Goal: Navigation & Orientation: Find specific page/section

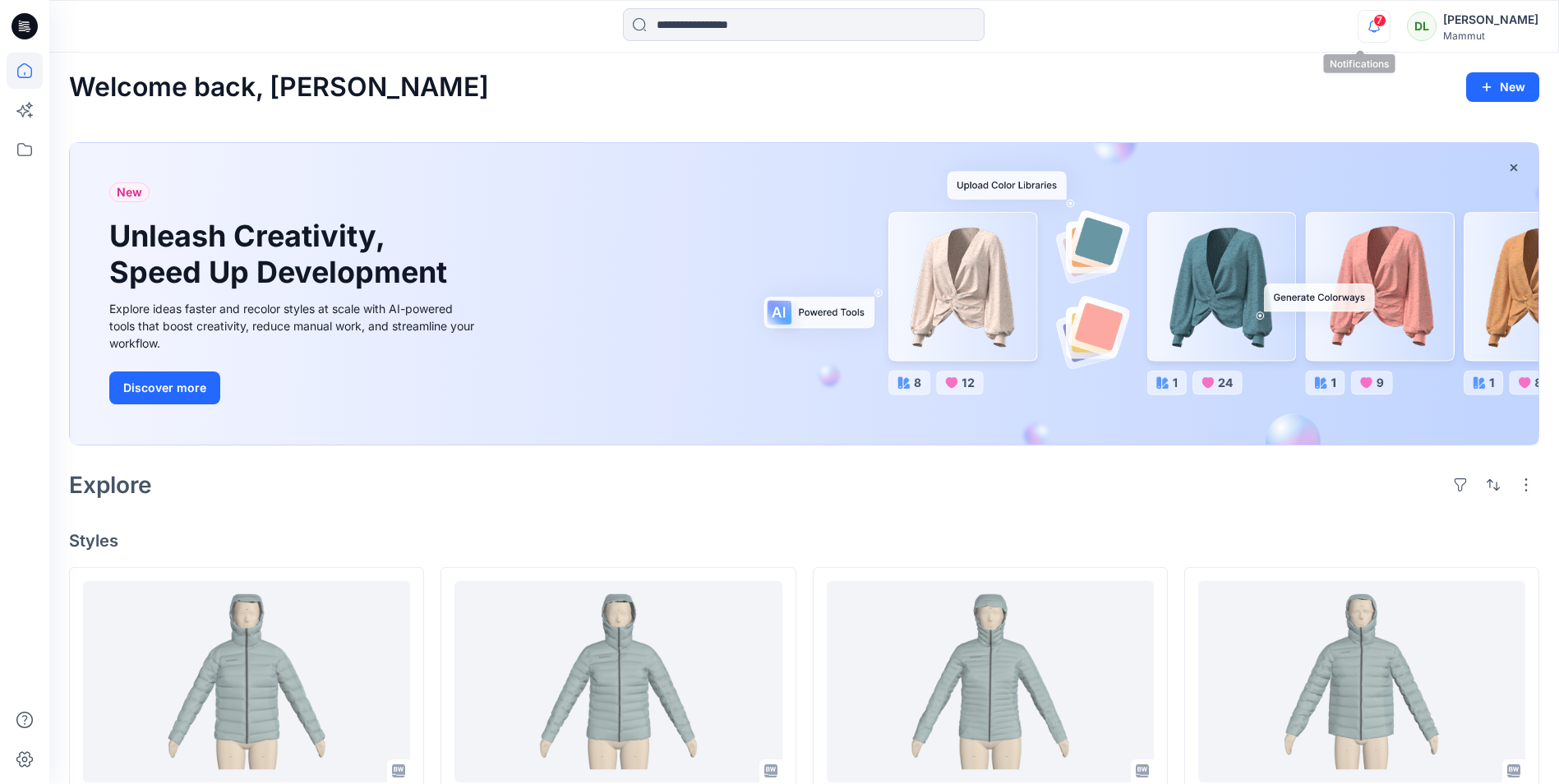
click at [1358, 24] on icon "button" at bounding box center [1373, 26] width 31 height 33
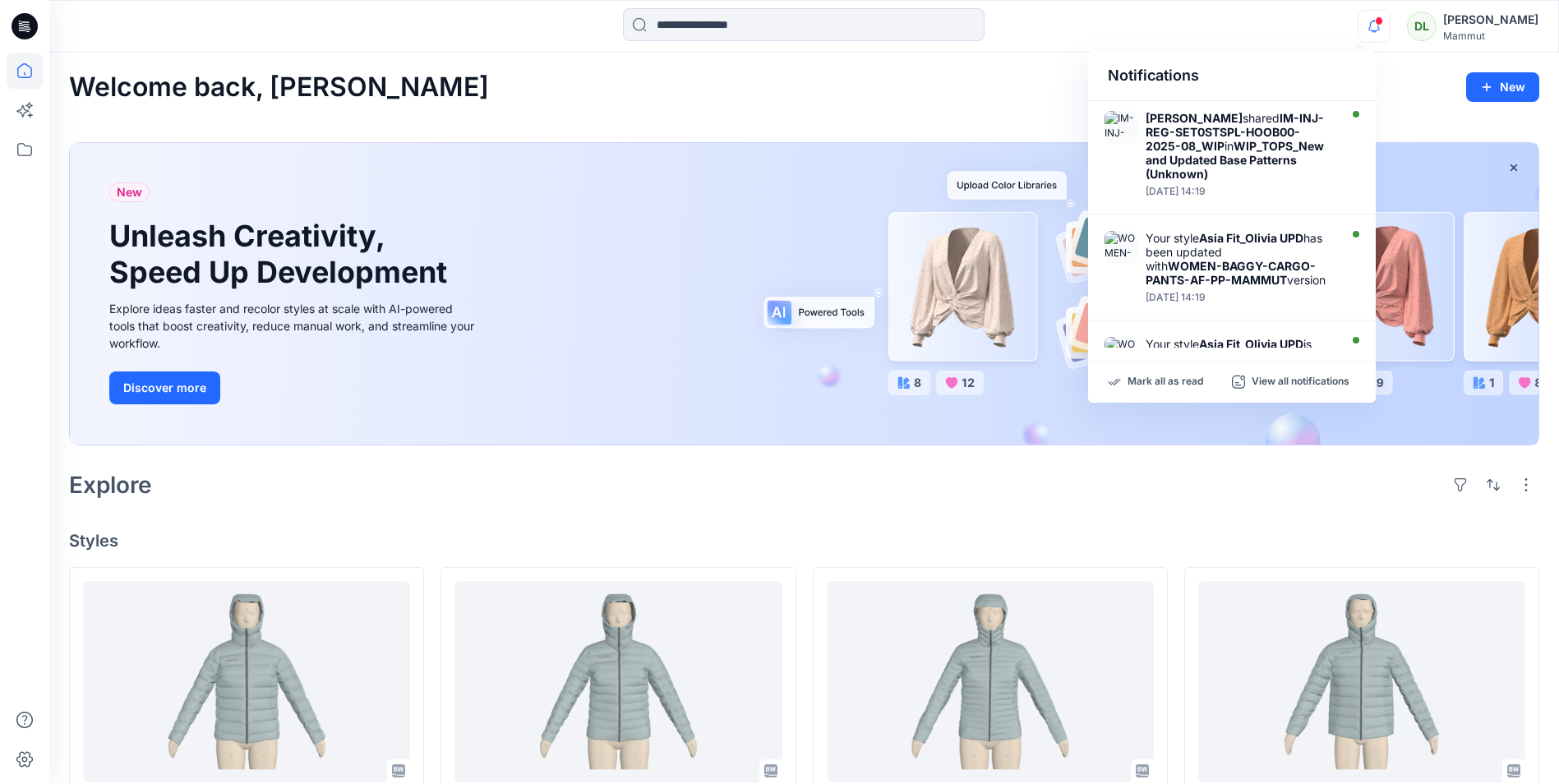
click at [1358, 25] on icon "button" at bounding box center [1373, 26] width 31 height 33
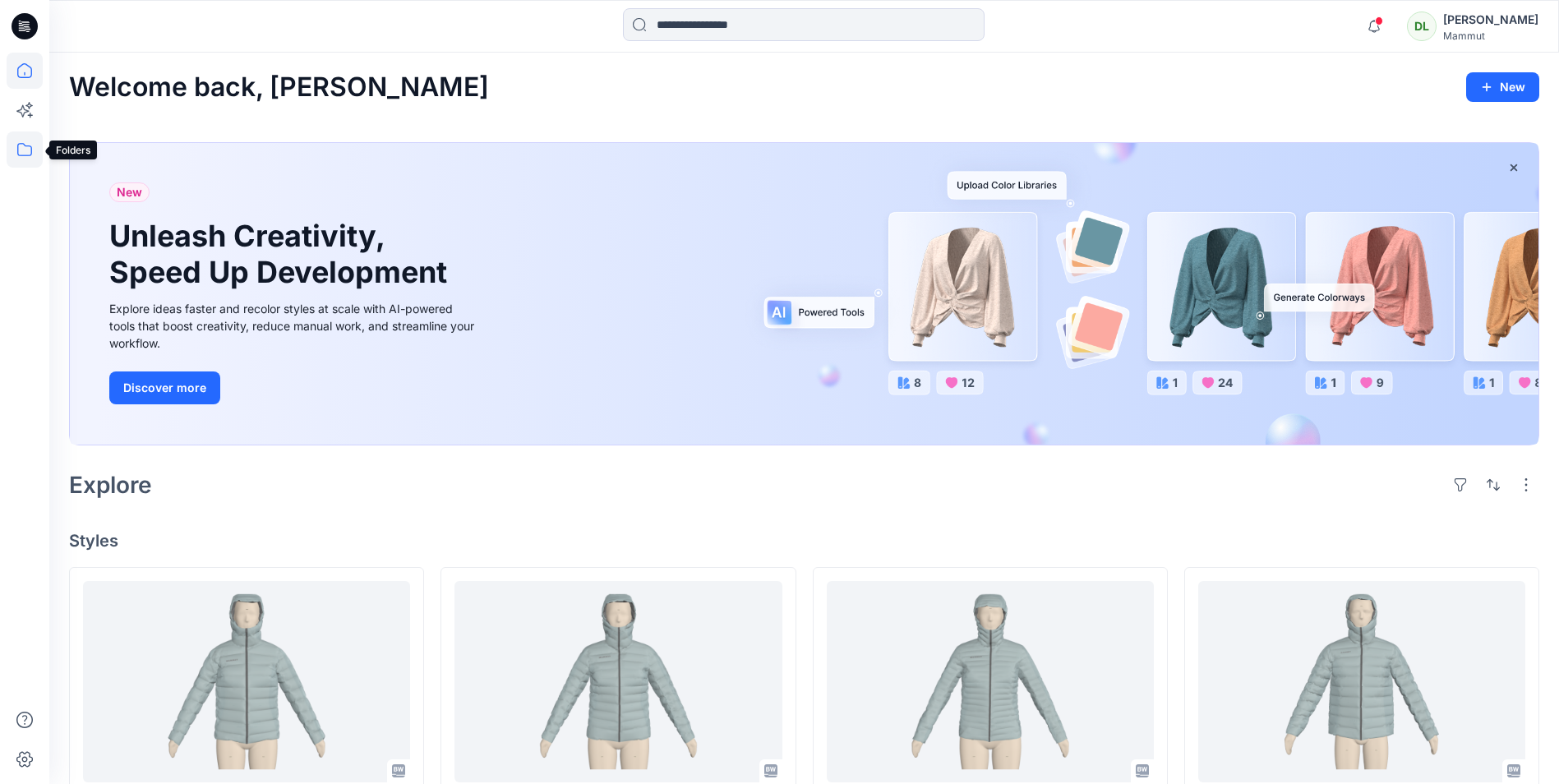
click at [28, 144] on icon at bounding box center [24, 150] width 36 height 36
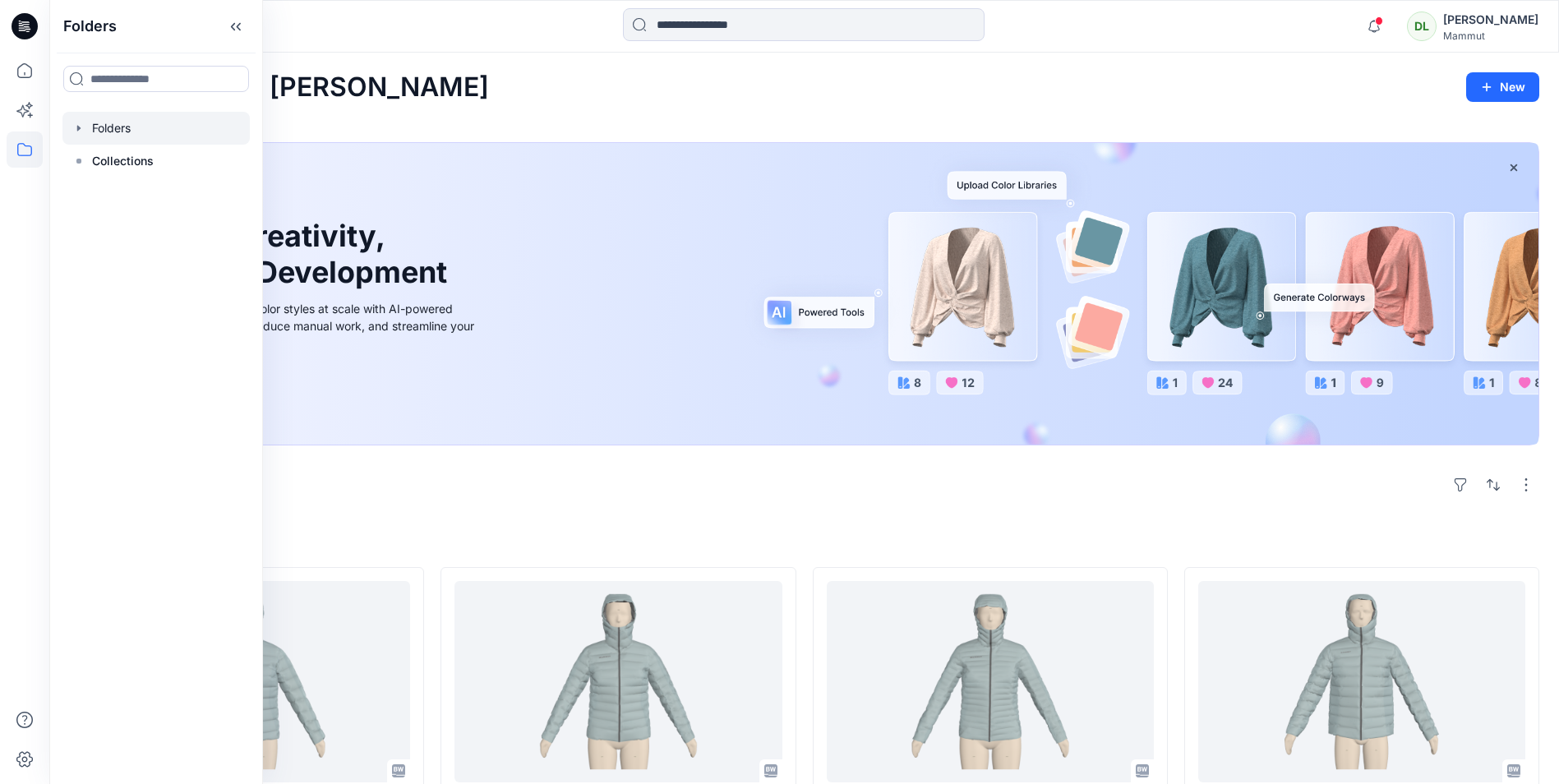
click at [119, 134] on div at bounding box center [156, 128] width 187 height 33
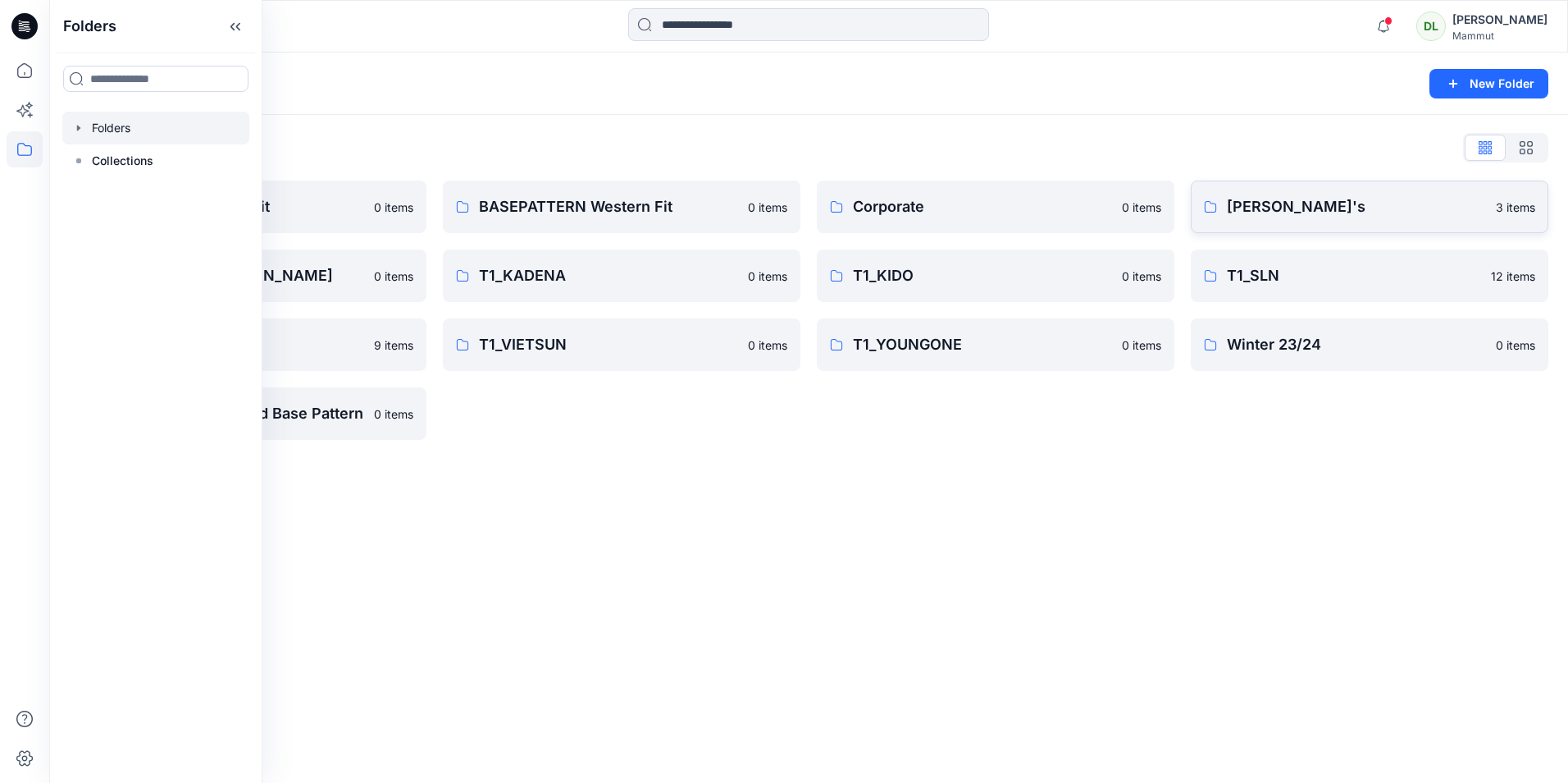
click at [1267, 216] on p "[PERSON_NAME]'s" at bounding box center [1356, 207] width 259 height 23
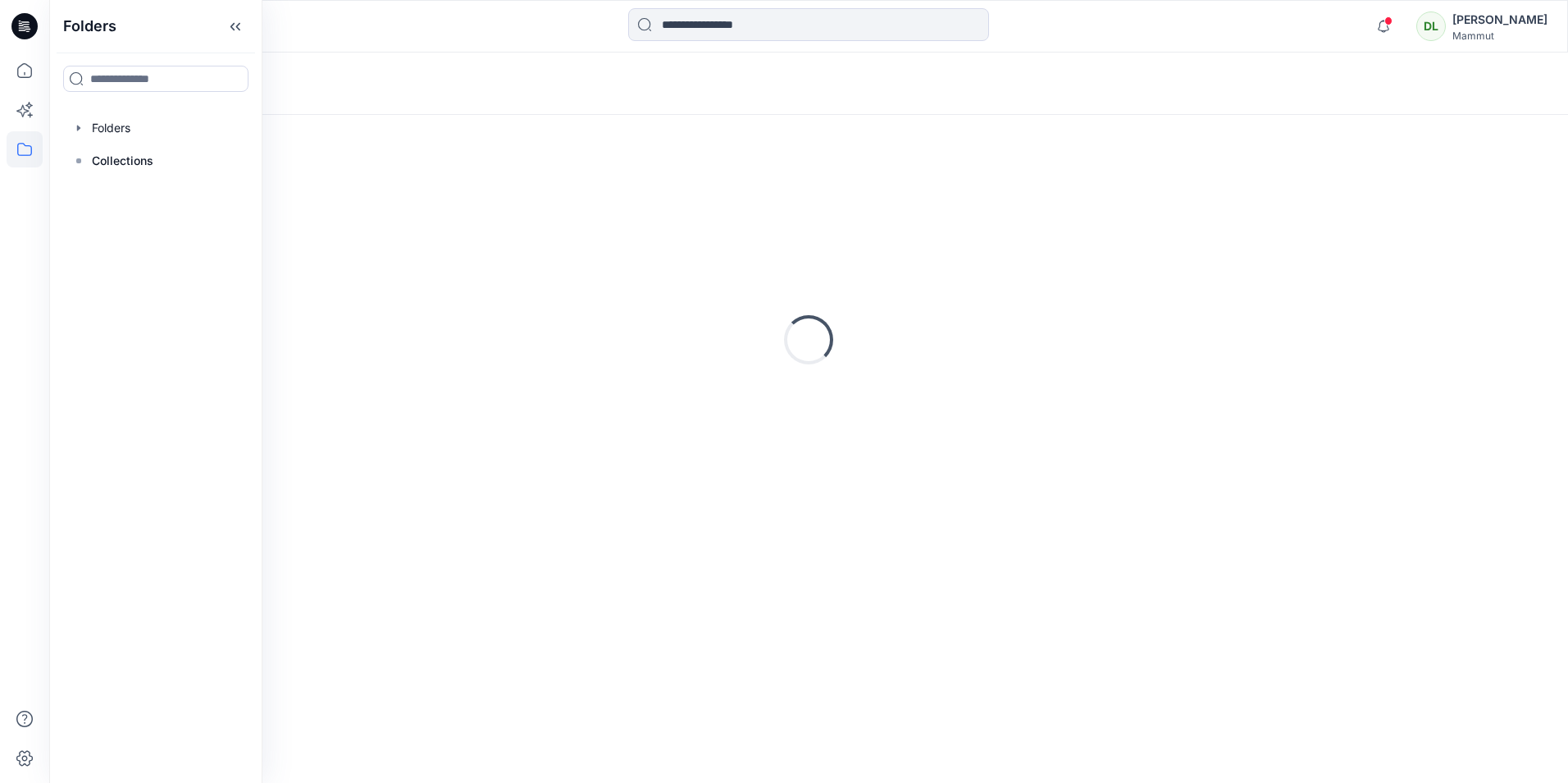
click at [1267, 216] on div "Loading..." at bounding box center [809, 339] width 1479 height 410
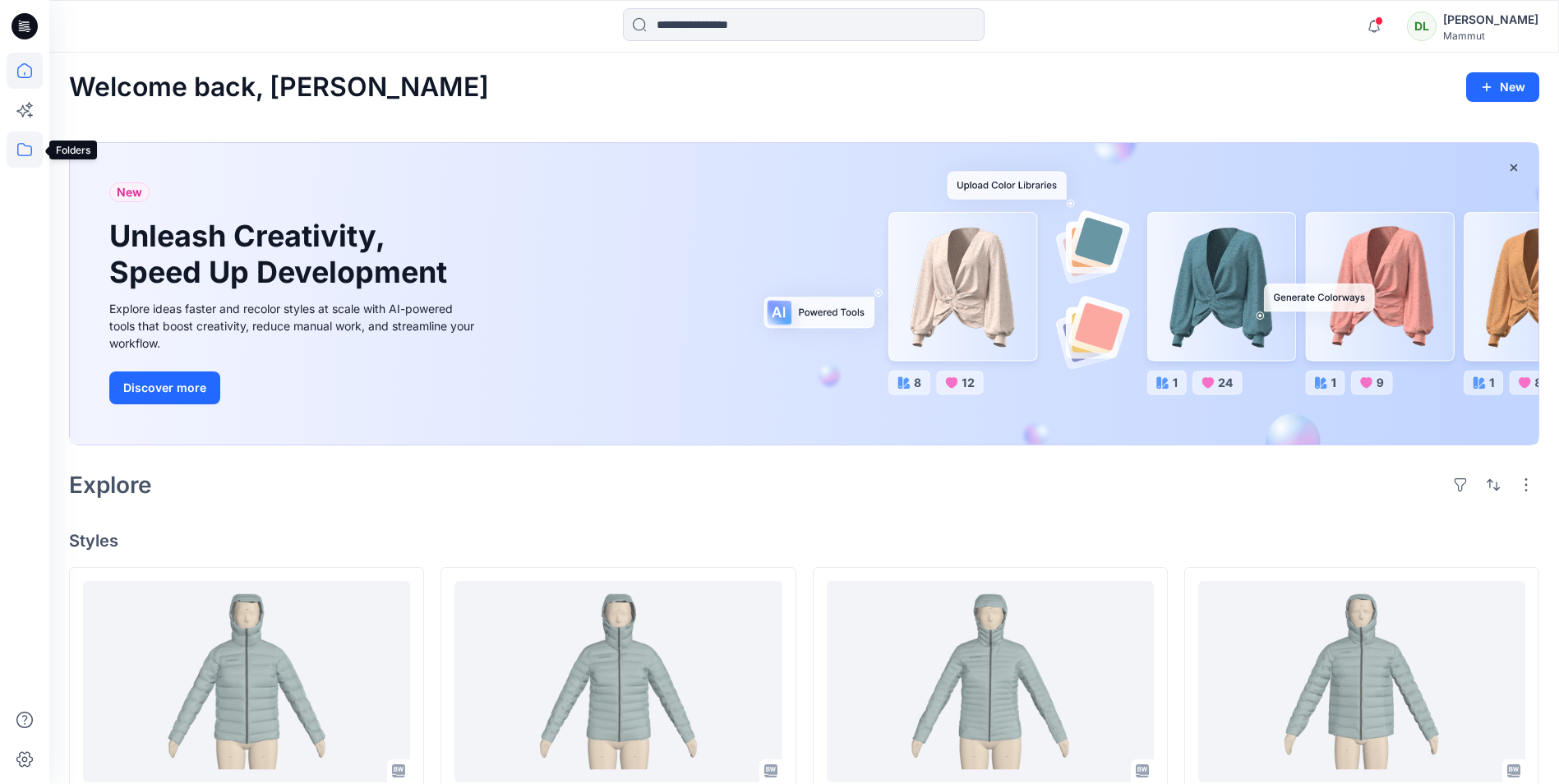
click at [22, 144] on icon at bounding box center [24, 150] width 36 height 36
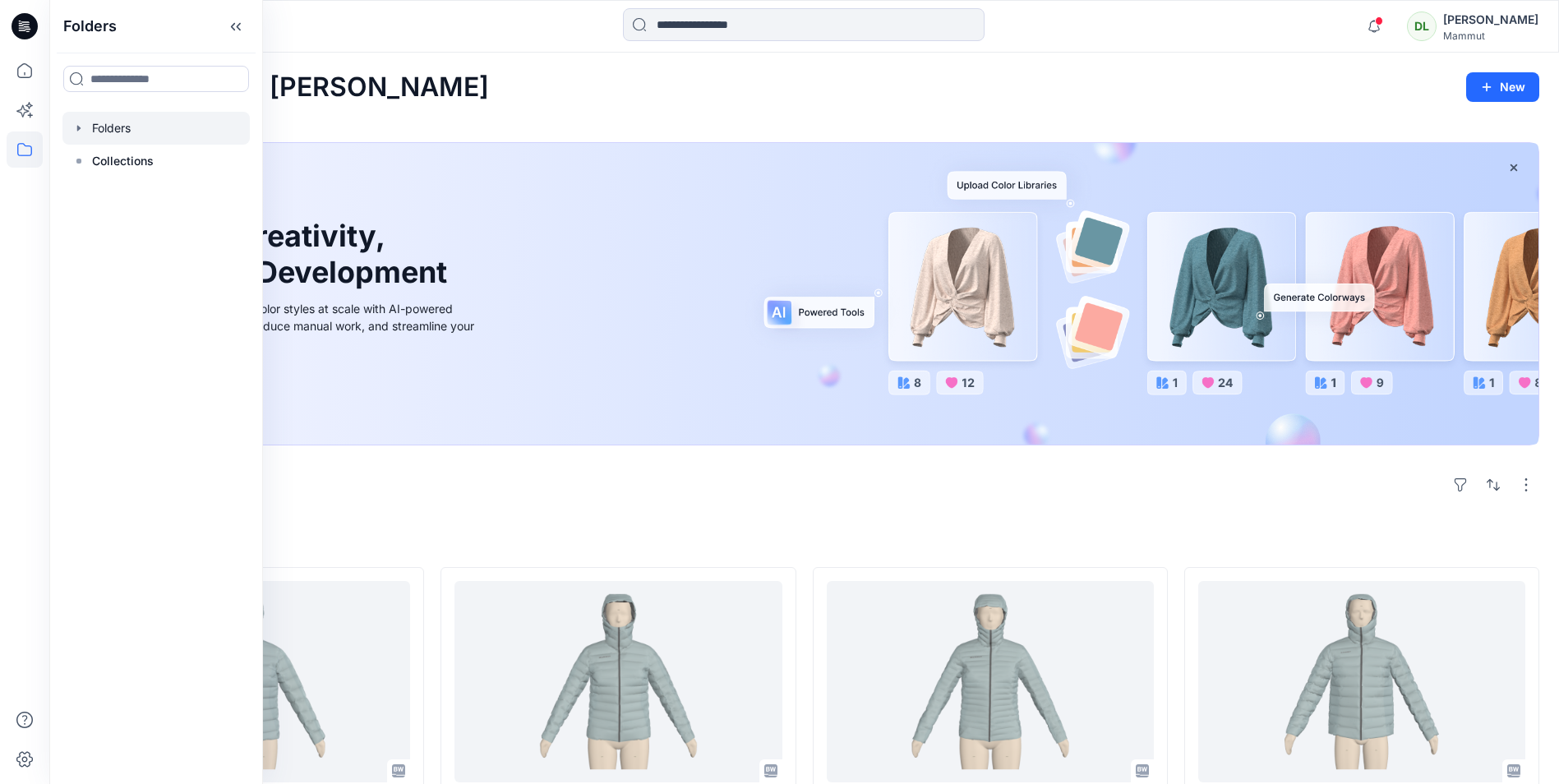
click at [100, 131] on div at bounding box center [156, 128] width 187 height 33
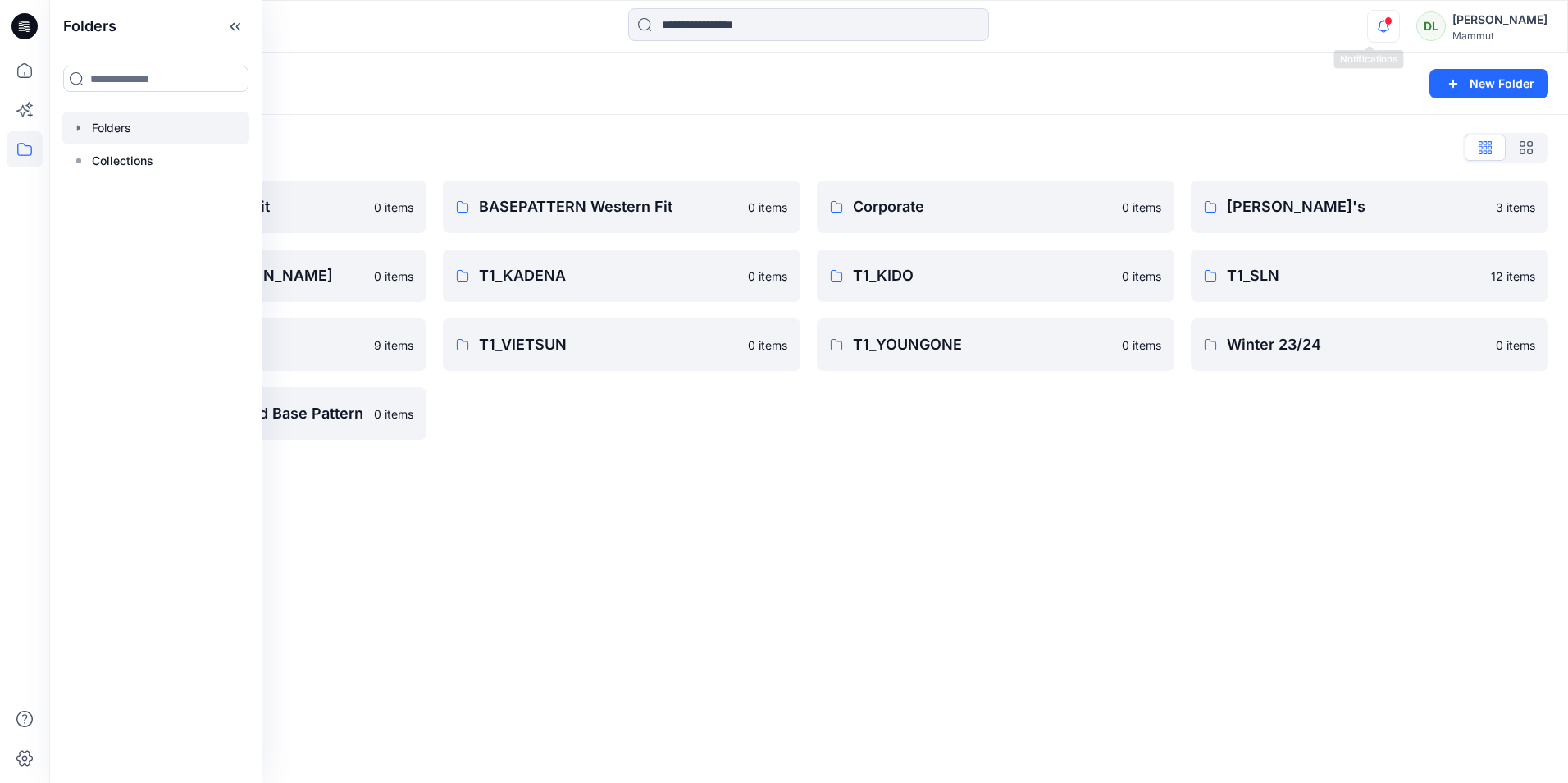
click at [1375, 28] on icon "button" at bounding box center [1383, 26] width 31 height 33
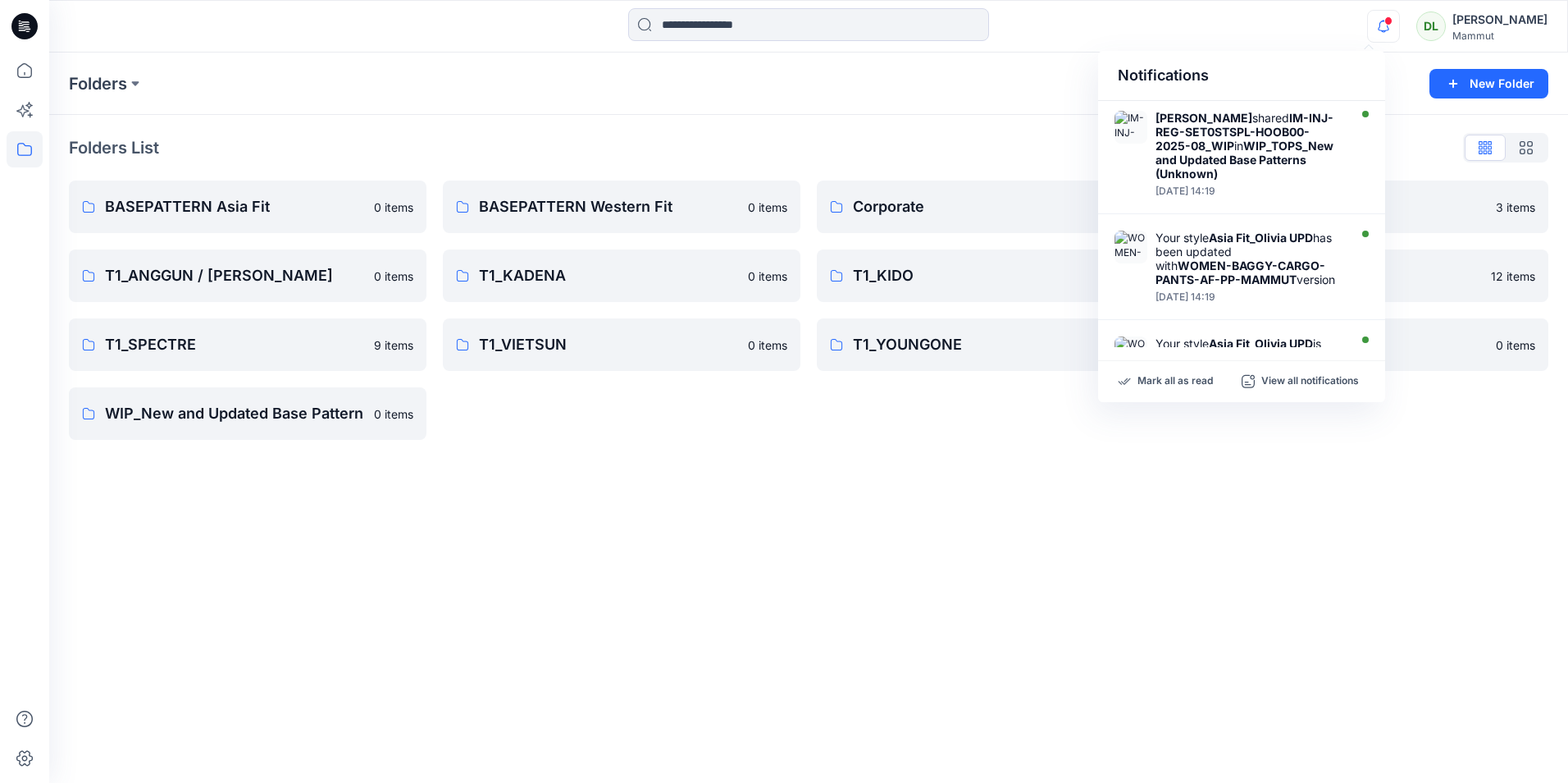
click at [1376, 28] on icon "button" at bounding box center [1383, 26] width 31 height 33
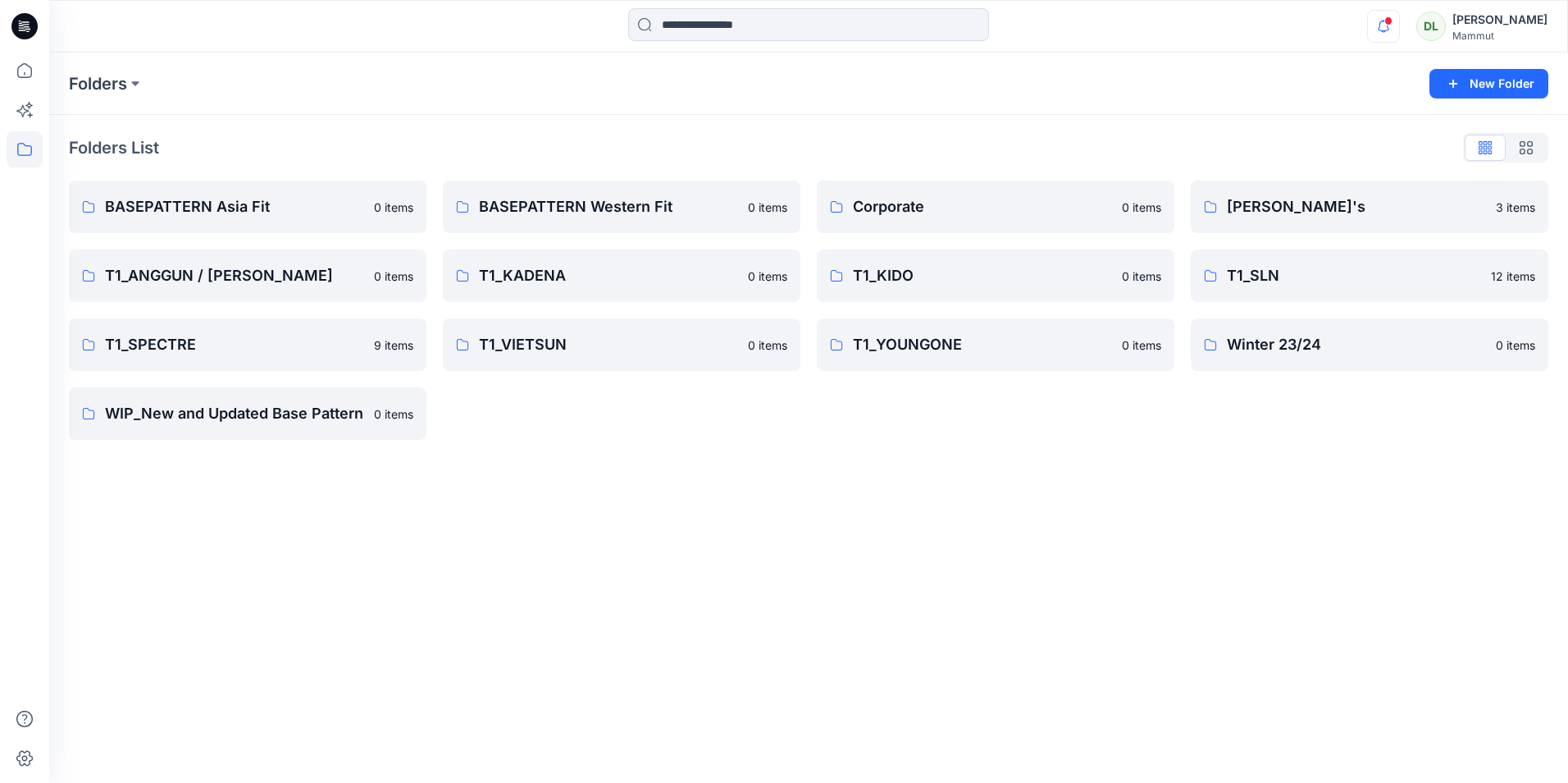
click at [1368, 30] on icon "button" at bounding box center [1383, 26] width 31 height 33
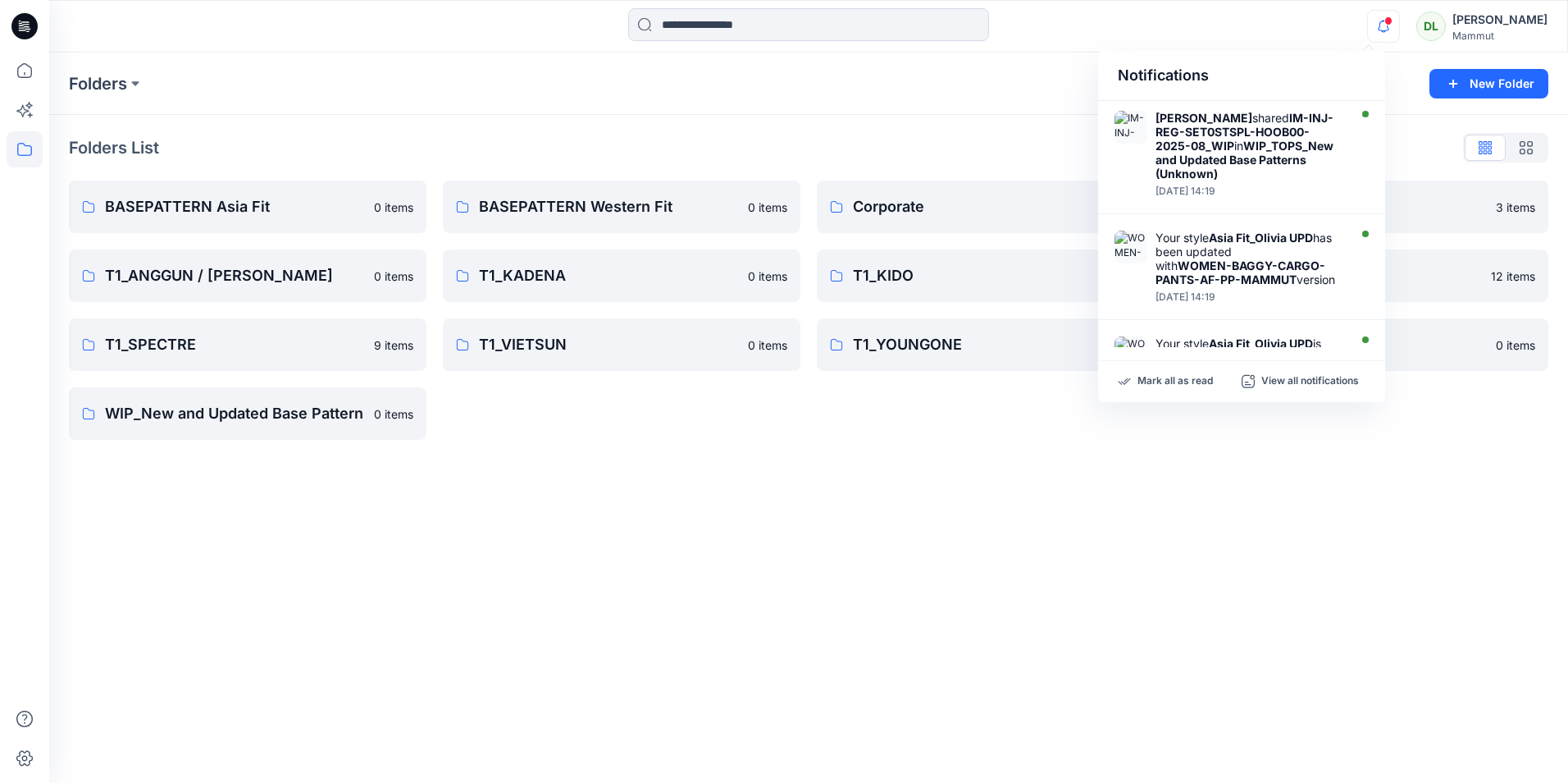
click at [1216, 38] on div "Notifications Milena Hirt shared IM-INJ-REG-SET0STSPL-HOOB00-2025-08_WIP in WIP…" at bounding box center [808, 26] width 1518 height 36
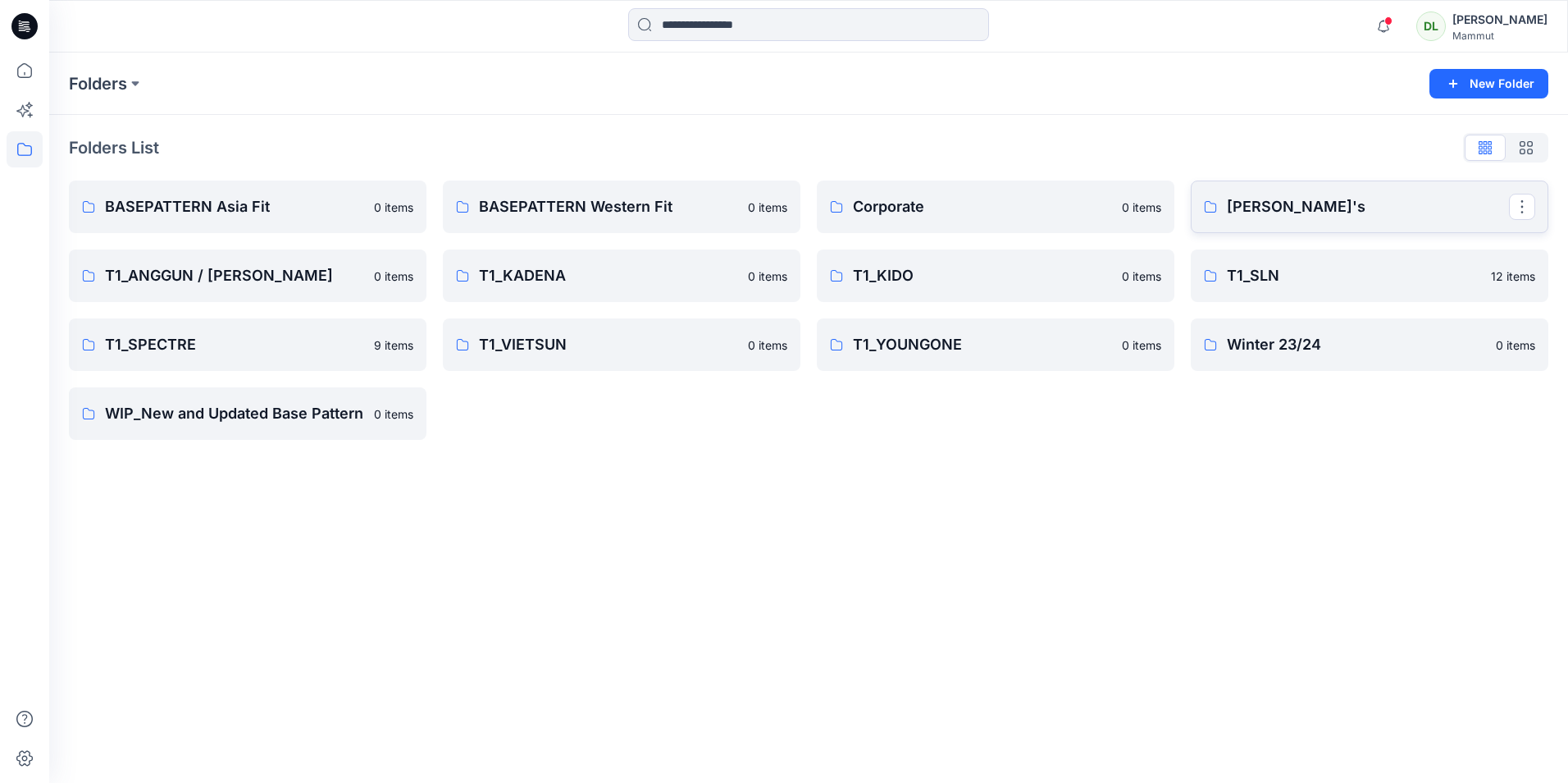
click at [1271, 216] on p "[PERSON_NAME]'s" at bounding box center [1367, 207] width 282 height 23
click at [735, 556] on div "Folders New Folder Folders List BASEPATTERN Asia Fit 0 items T1_ANGGUN / AMEYA …" at bounding box center [809, 418] width 1519 height 730
click at [1380, 21] on icon "button" at bounding box center [1383, 26] width 31 height 33
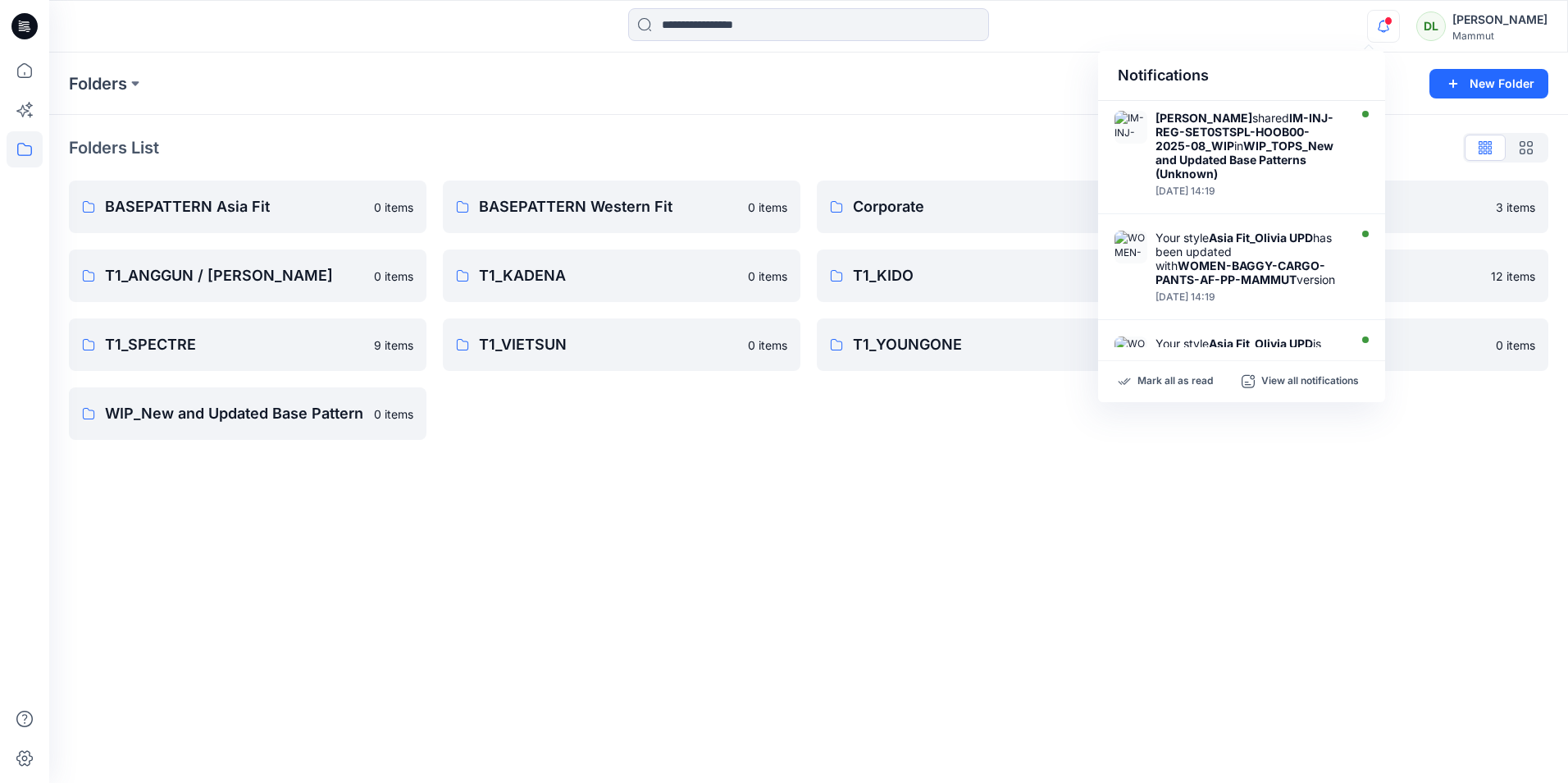
click at [1376, 25] on icon "button" at bounding box center [1383, 26] width 31 height 33
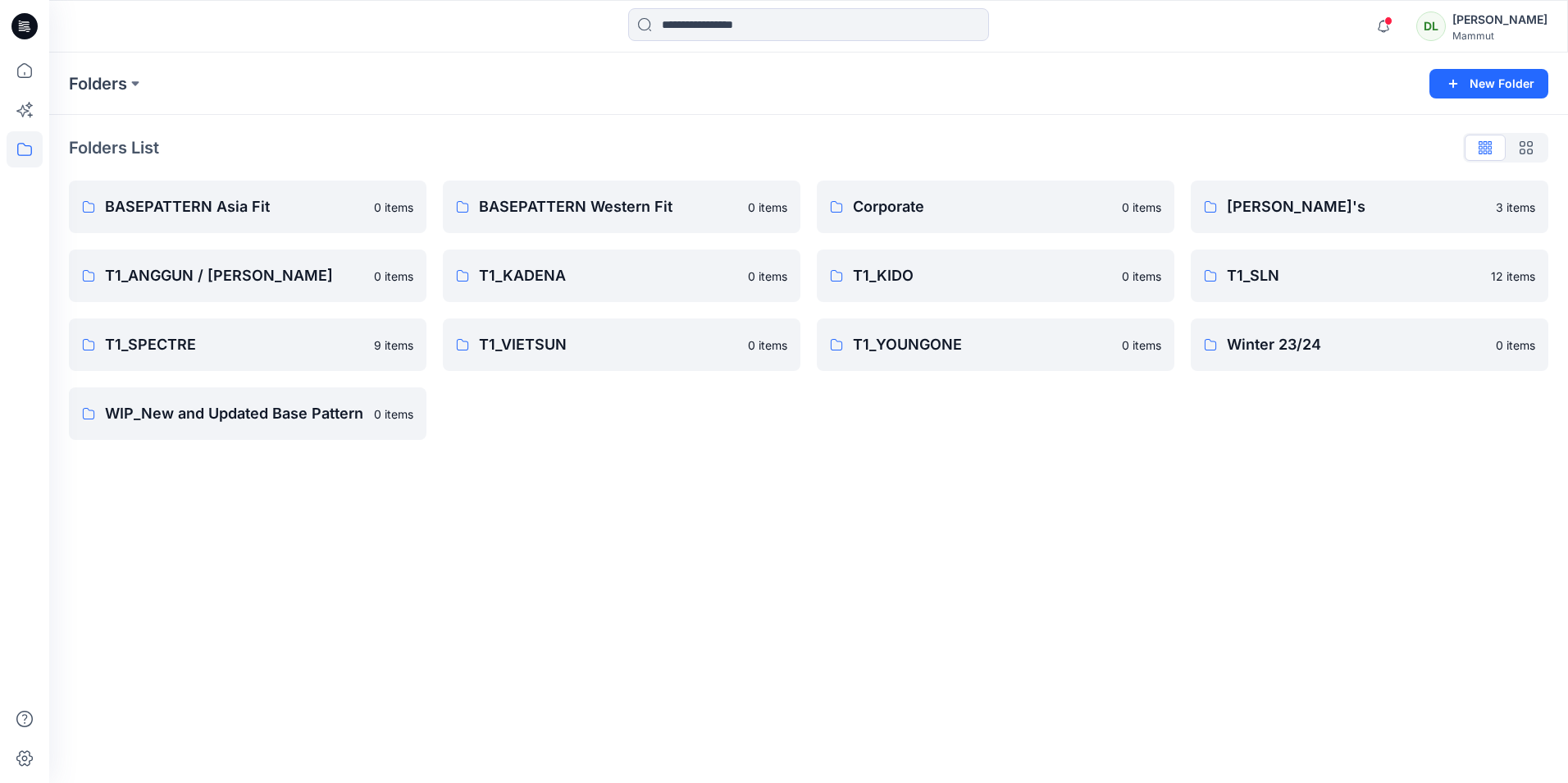
click at [1319, 654] on div "Folders New Folder Folders List BASEPATTERN Asia Fit 0 items T1_ANGGUN / AMEYA …" at bounding box center [809, 418] width 1519 height 730
click at [1368, 188] on link "[PERSON_NAME]'s" at bounding box center [1369, 207] width 358 height 53
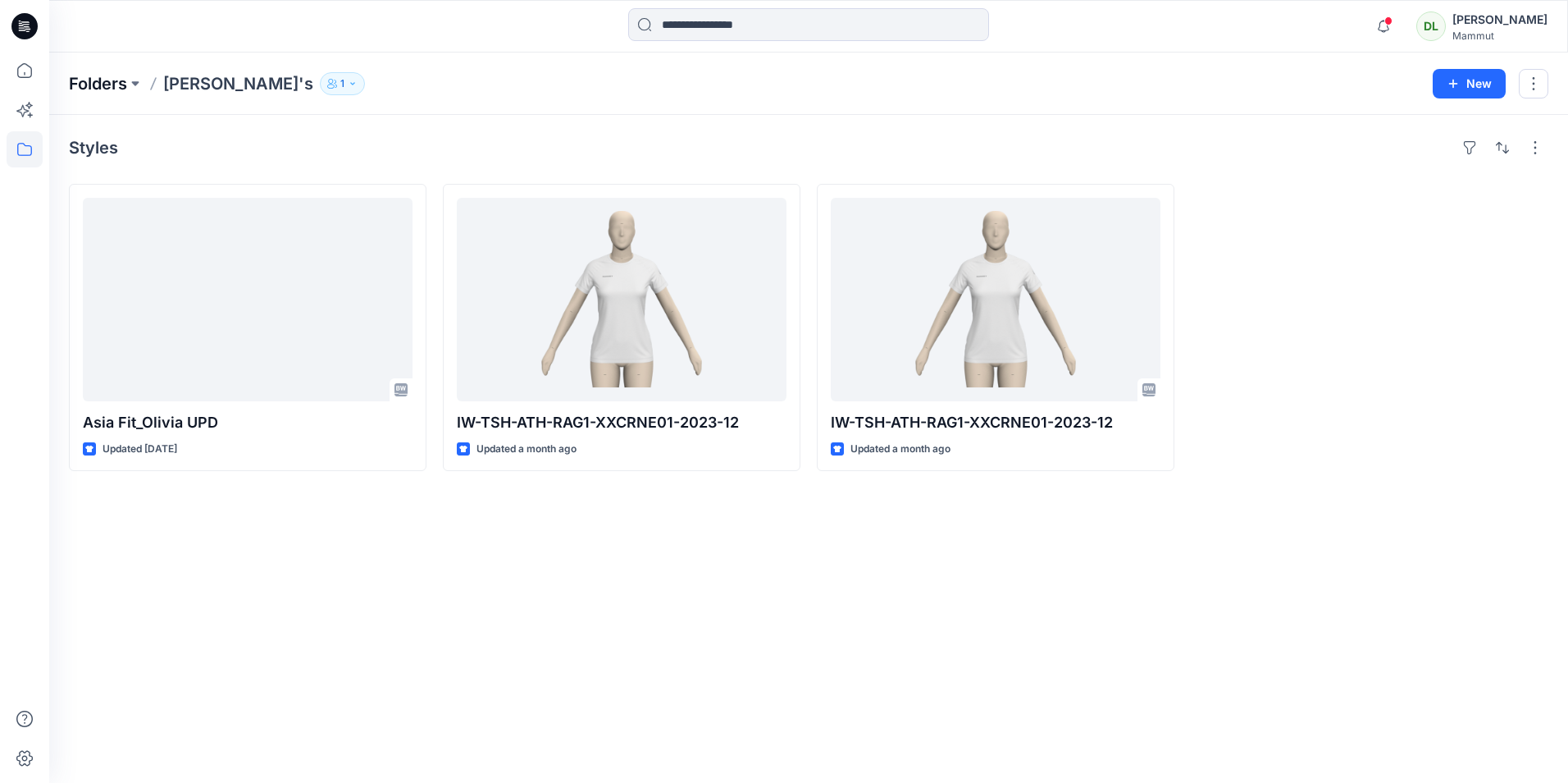
click at [82, 89] on p "Folders" at bounding box center [97, 84] width 58 height 23
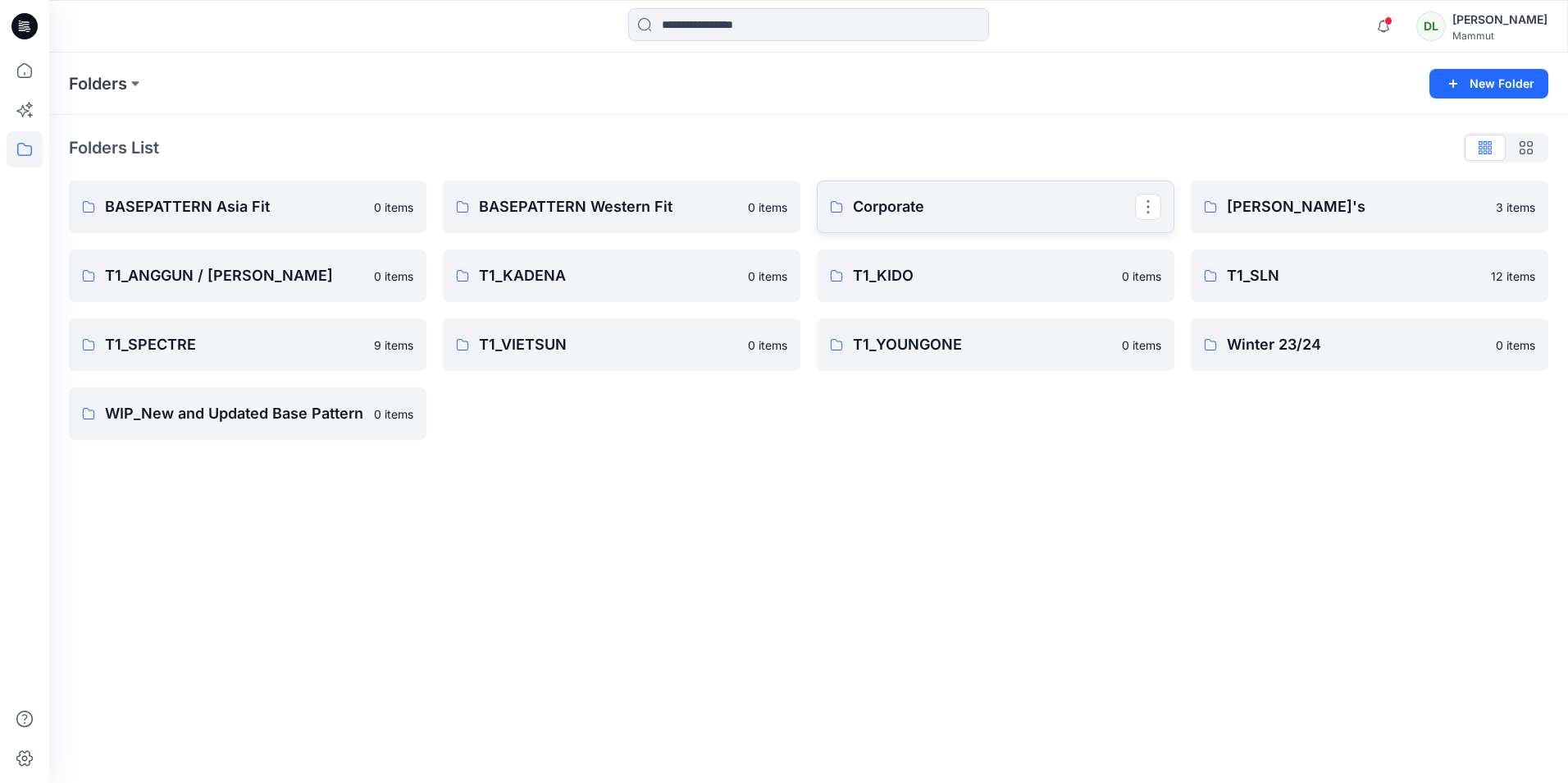
click at [909, 215] on p "Corporate" at bounding box center [993, 207] width 282 height 23
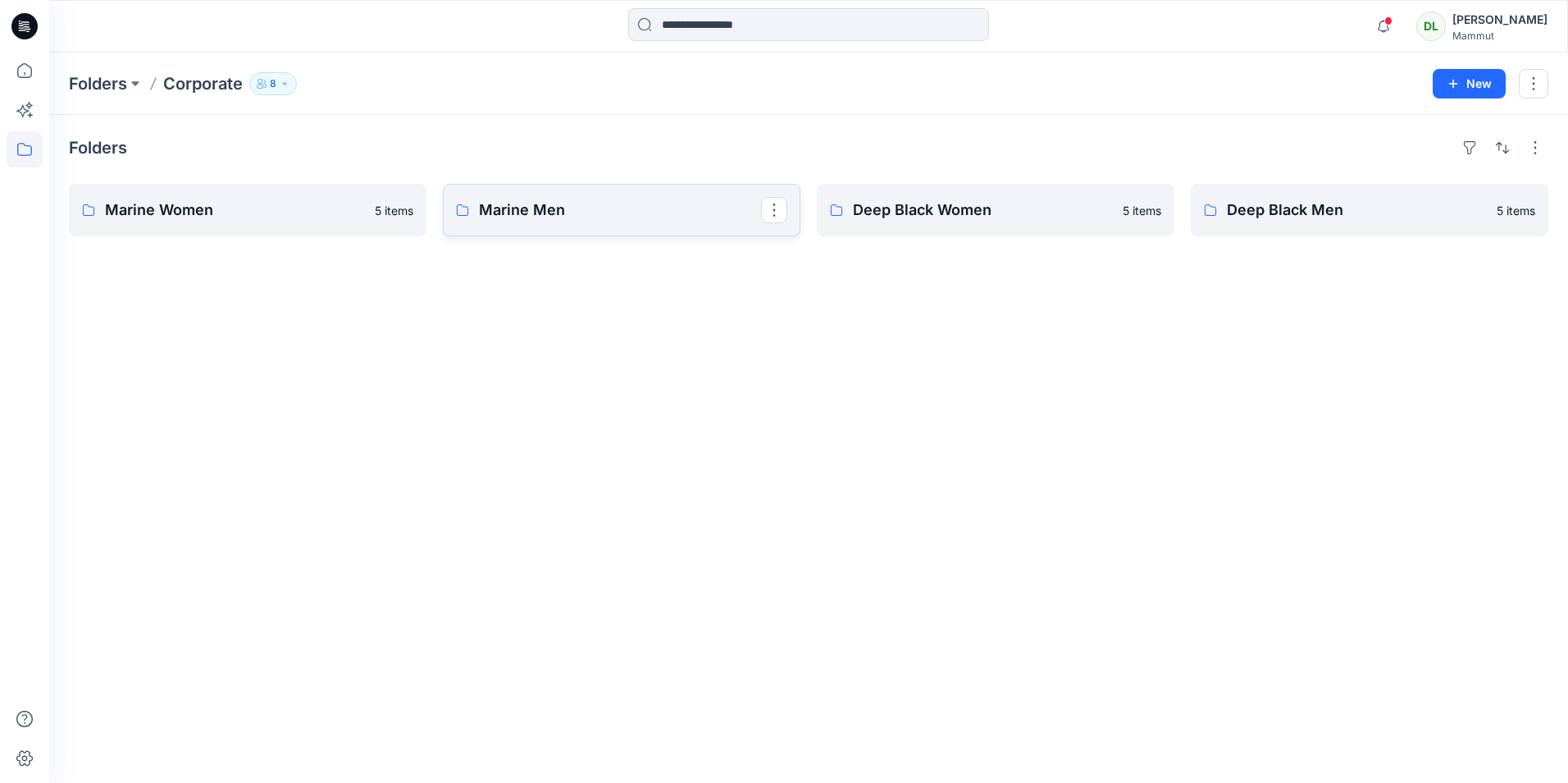
click at [564, 191] on link "Marine Men" at bounding box center [622, 209] width 358 height 53
click at [251, 213] on p "Marine Women" at bounding box center [245, 210] width 282 height 23
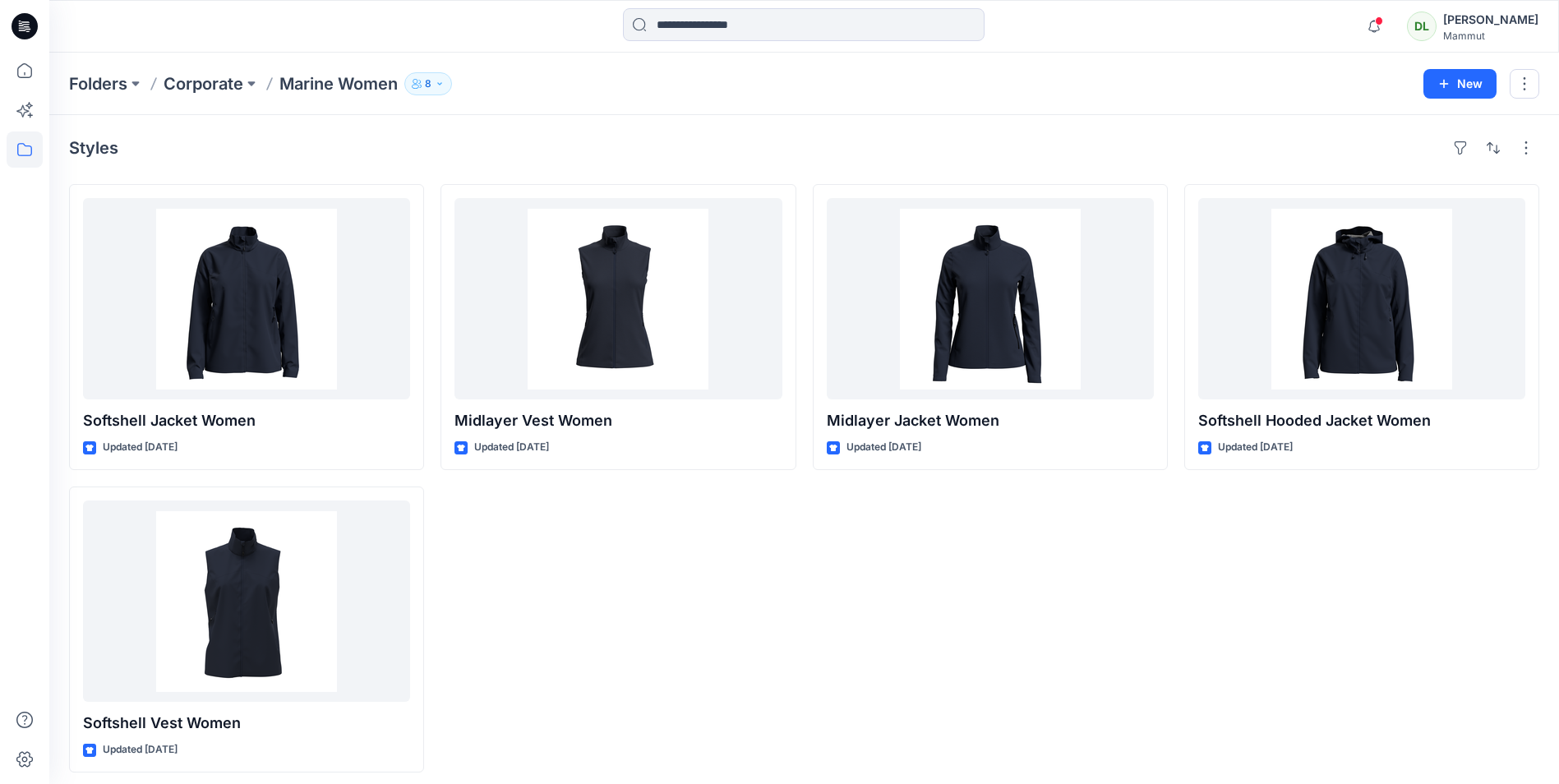
drag, startPoint x: 788, startPoint y: 556, endPoint x: 792, endPoint y: 530, distance: 26.3
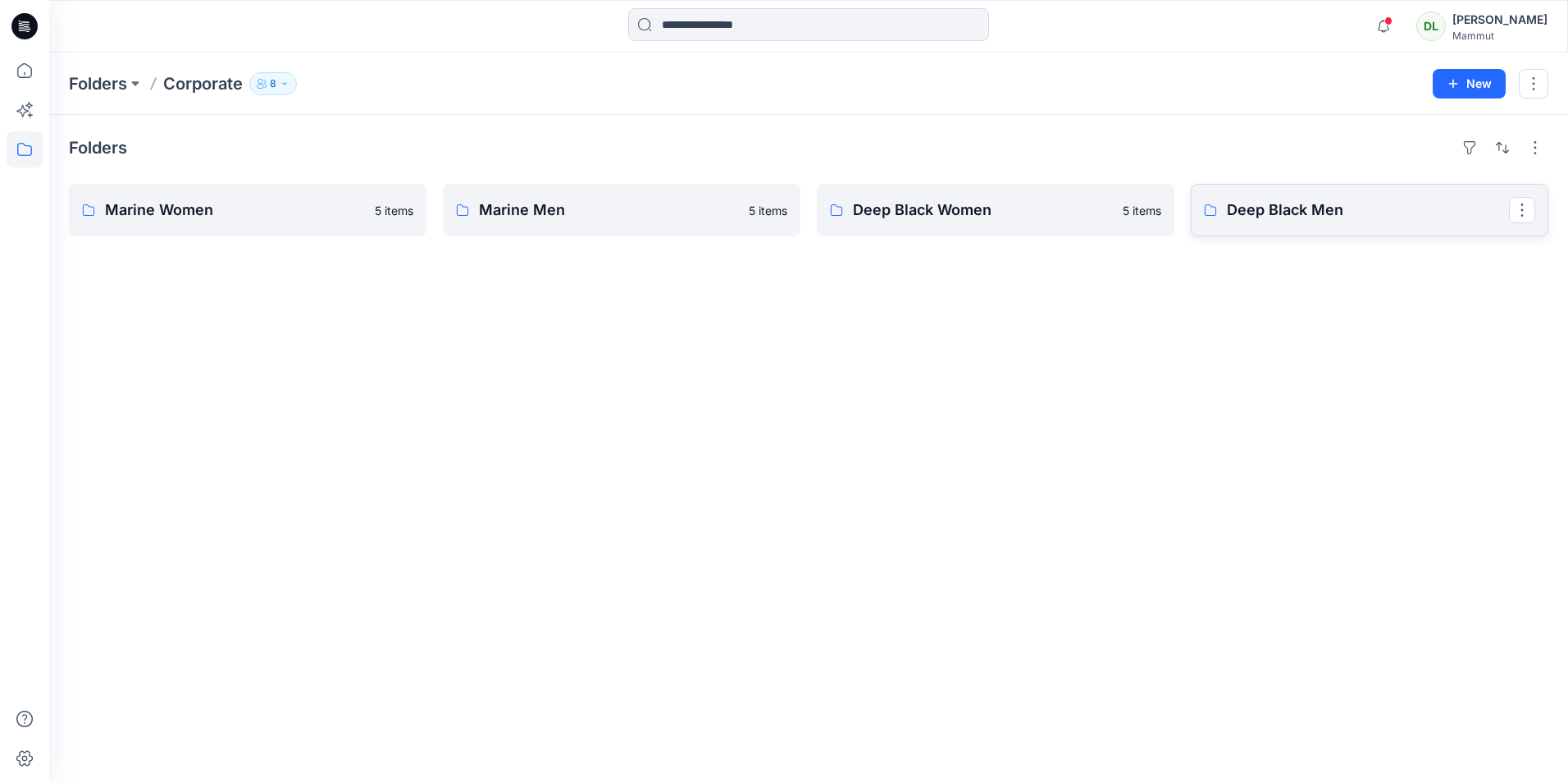
click at [1247, 212] on p "Deep Black Men" at bounding box center [1367, 210] width 282 height 23
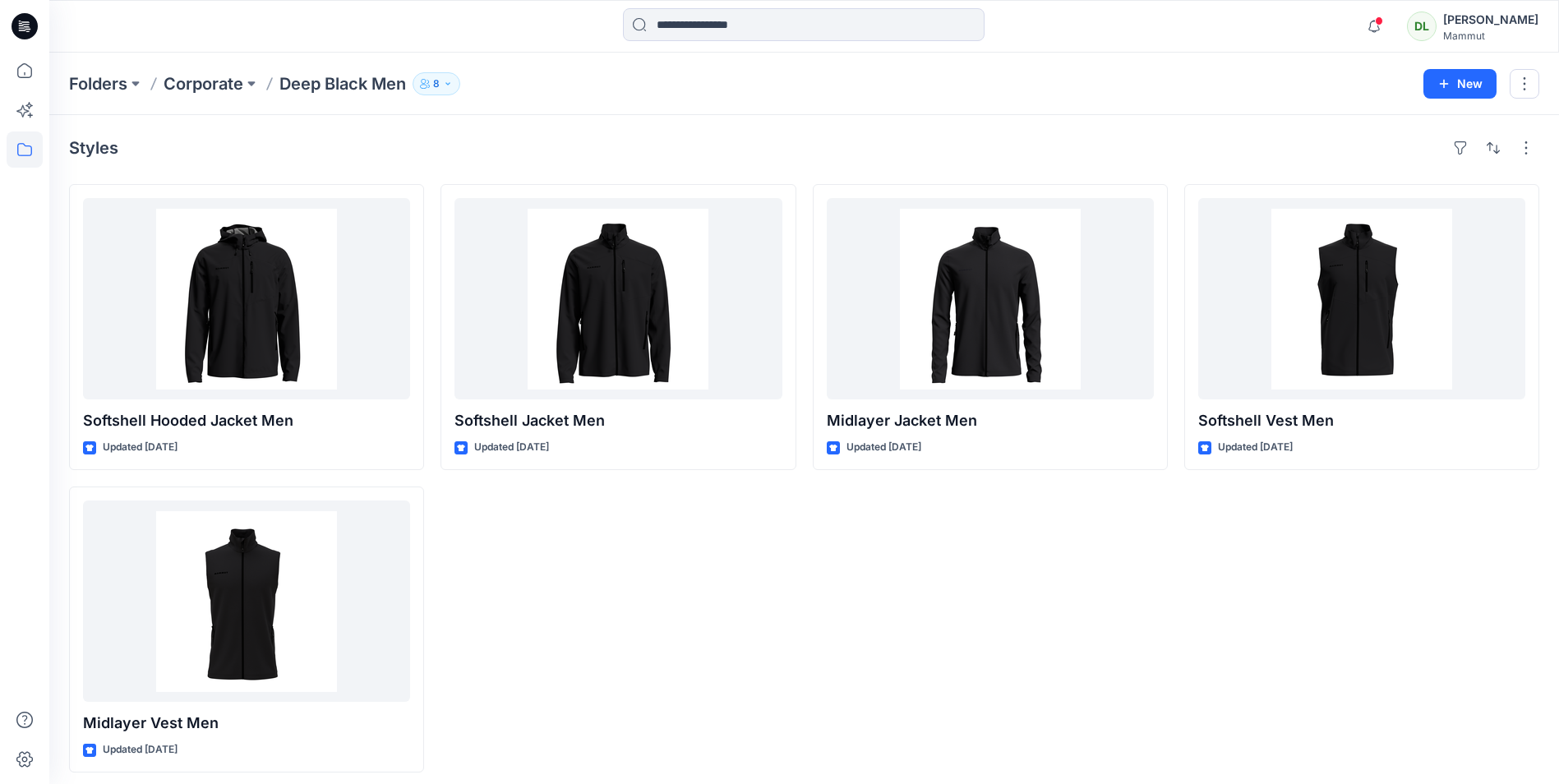
click at [794, 532] on div "Softshell Jacket Men Updated 3 years ago" at bounding box center [618, 478] width 355 height 588
drag, startPoint x: 794, startPoint y: 532, endPoint x: 802, endPoint y: 530, distance: 8.2
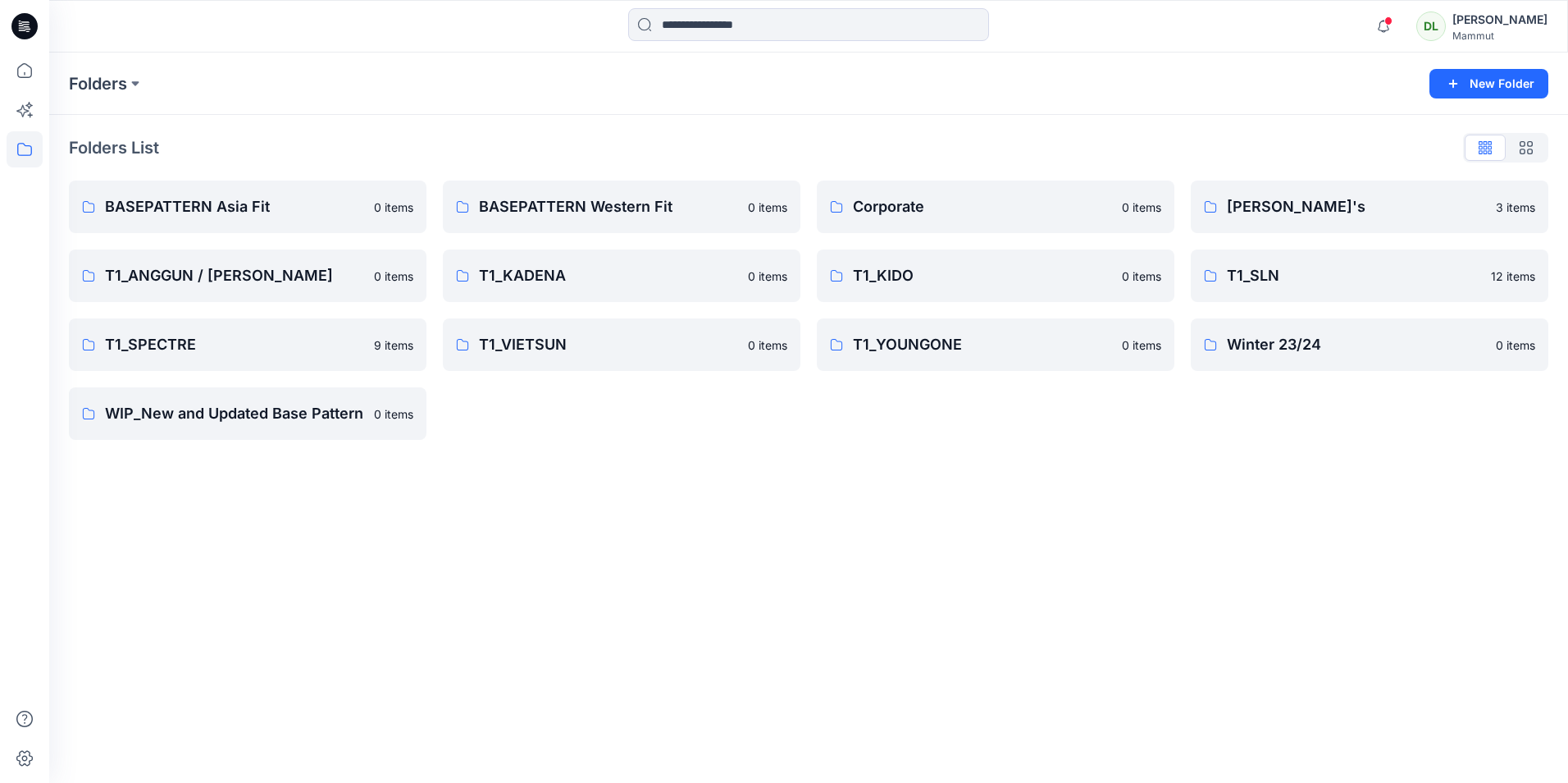
click at [960, 315] on div "Corporate 0 items T1_KIDO 0 items T1_YOUNGONE 0 items" at bounding box center [996, 311] width 358 height 260
click at [280, 346] on p "T1_SPECTRE" at bounding box center [234, 345] width 259 height 23
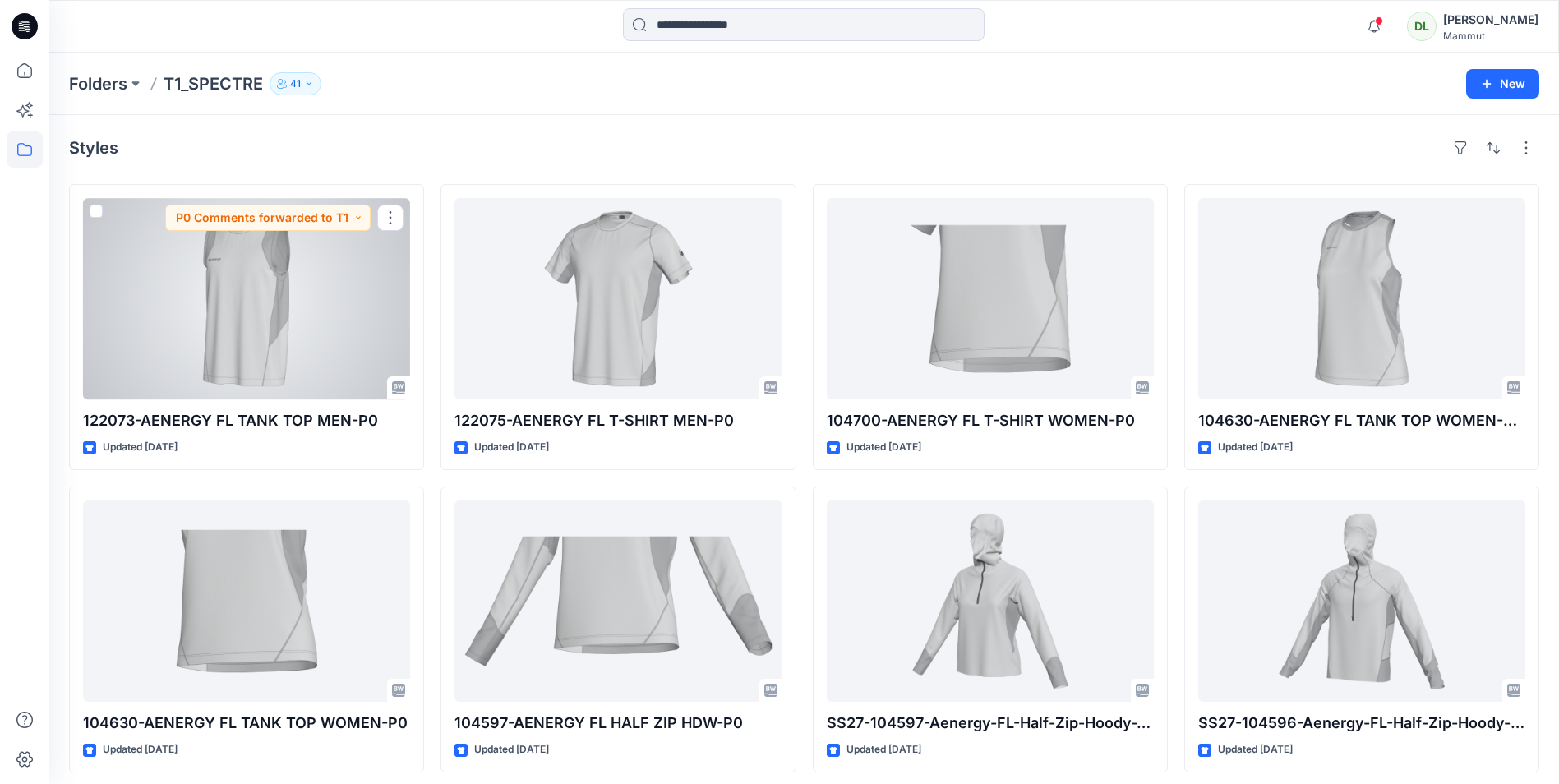
drag, startPoint x: 353, startPoint y: 432, endPoint x: 763, endPoint y: 119, distance: 515.8
click at [763, 119] on div "Styles 122073-AENERGY FL TANK TOP MEN-P0 Updated 3 months ago P0 Comments forwa…" at bounding box center [804, 604] width 1510 height 979
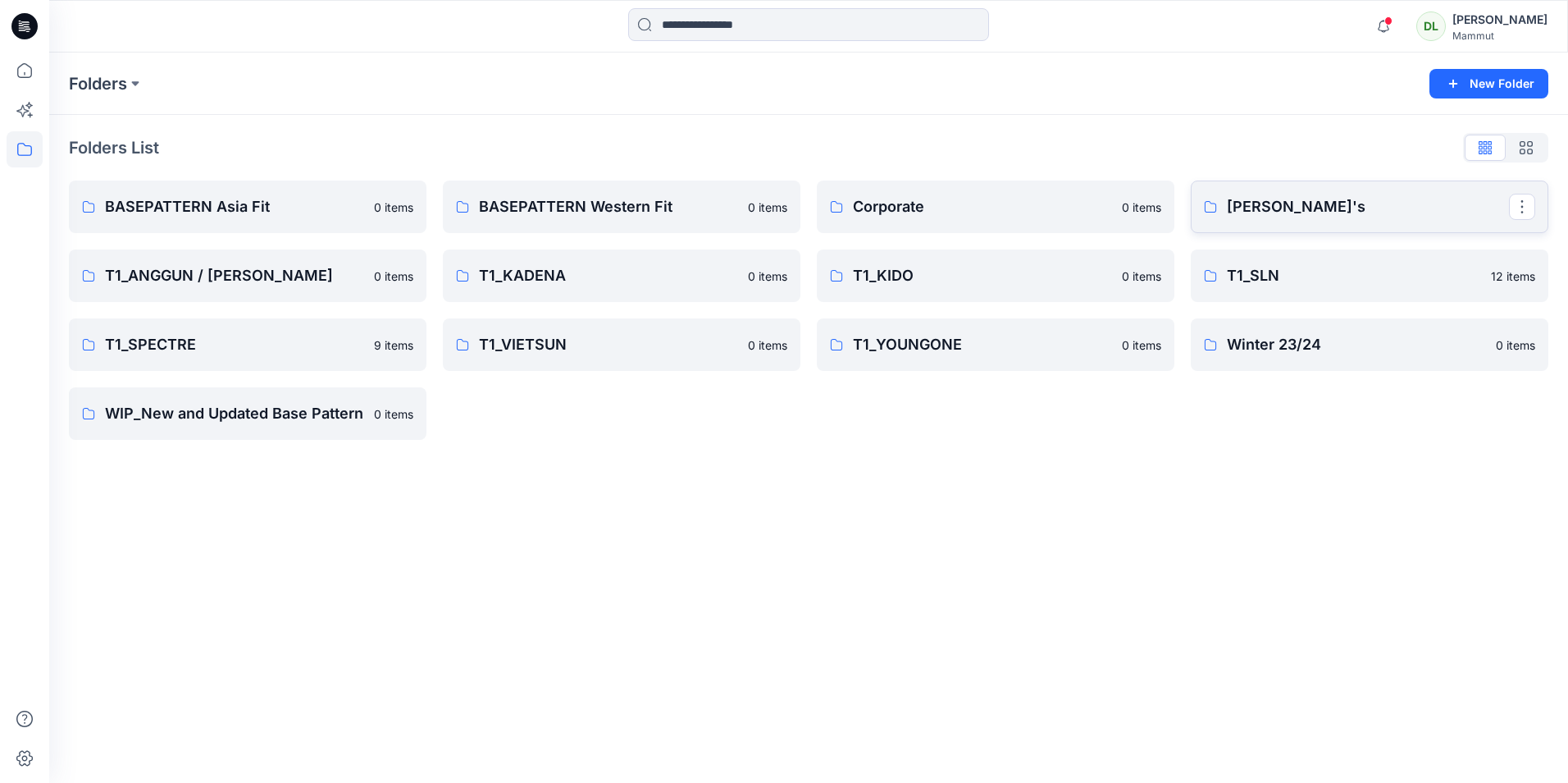
click at [1252, 222] on link "[PERSON_NAME]'s" at bounding box center [1369, 207] width 358 height 53
click at [1296, 271] on p "T1_SLN" at bounding box center [1353, 276] width 254 height 23
click at [806, 541] on div "Folders New Folder Folders List BASEPATTERN Asia Fit 0 items T1_ANGGUN / AMEYA …" at bounding box center [809, 418] width 1519 height 730
click at [544, 643] on div "Folders New Folder Folders List BASEPATTERN Asia Fit 0 items T1_ANGGUN / AMEYA …" at bounding box center [809, 418] width 1519 height 730
click at [1107, 606] on div "Folders New Folder Folders List BASEPATTERN Asia Fit 0 items T1_ANGGUN / AMEYA …" at bounding box center [809, 418] width 1519 height 730
